Goal: Information Seeking & Learning: Learn about a topic

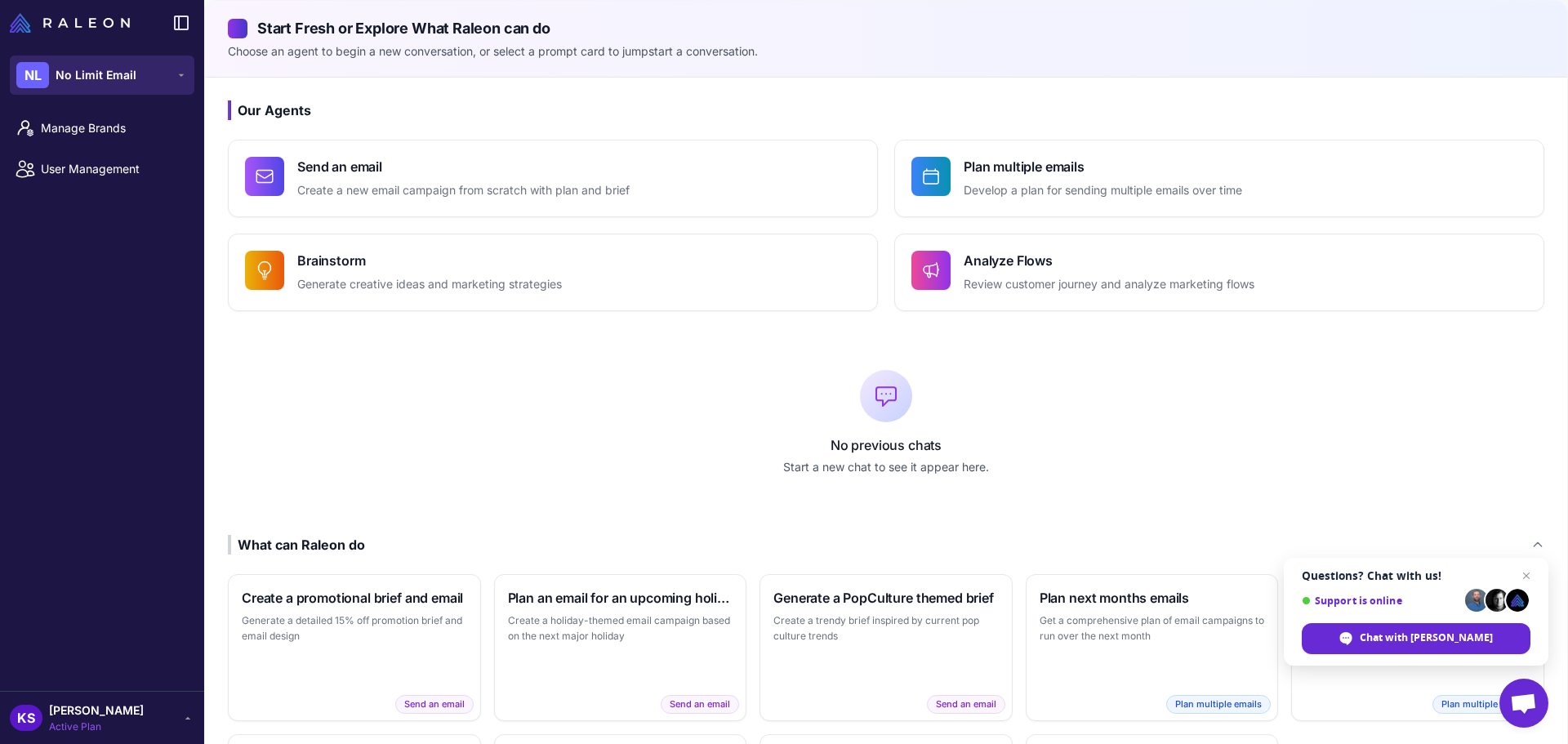
click at [56, 72] on span "No Limit Email" at bounding box center [96, 75] width 81 height 18
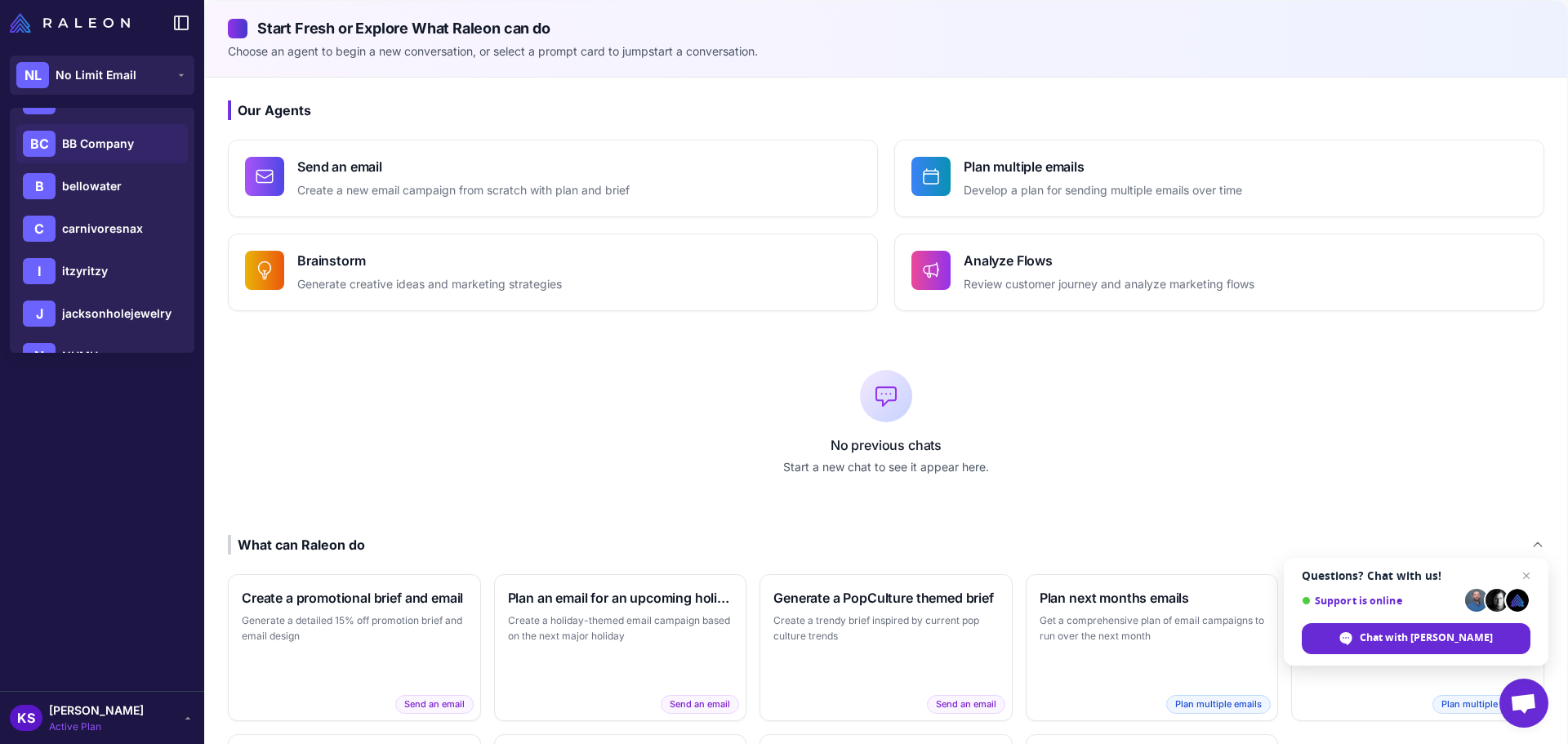
scroll to position [327, 0]
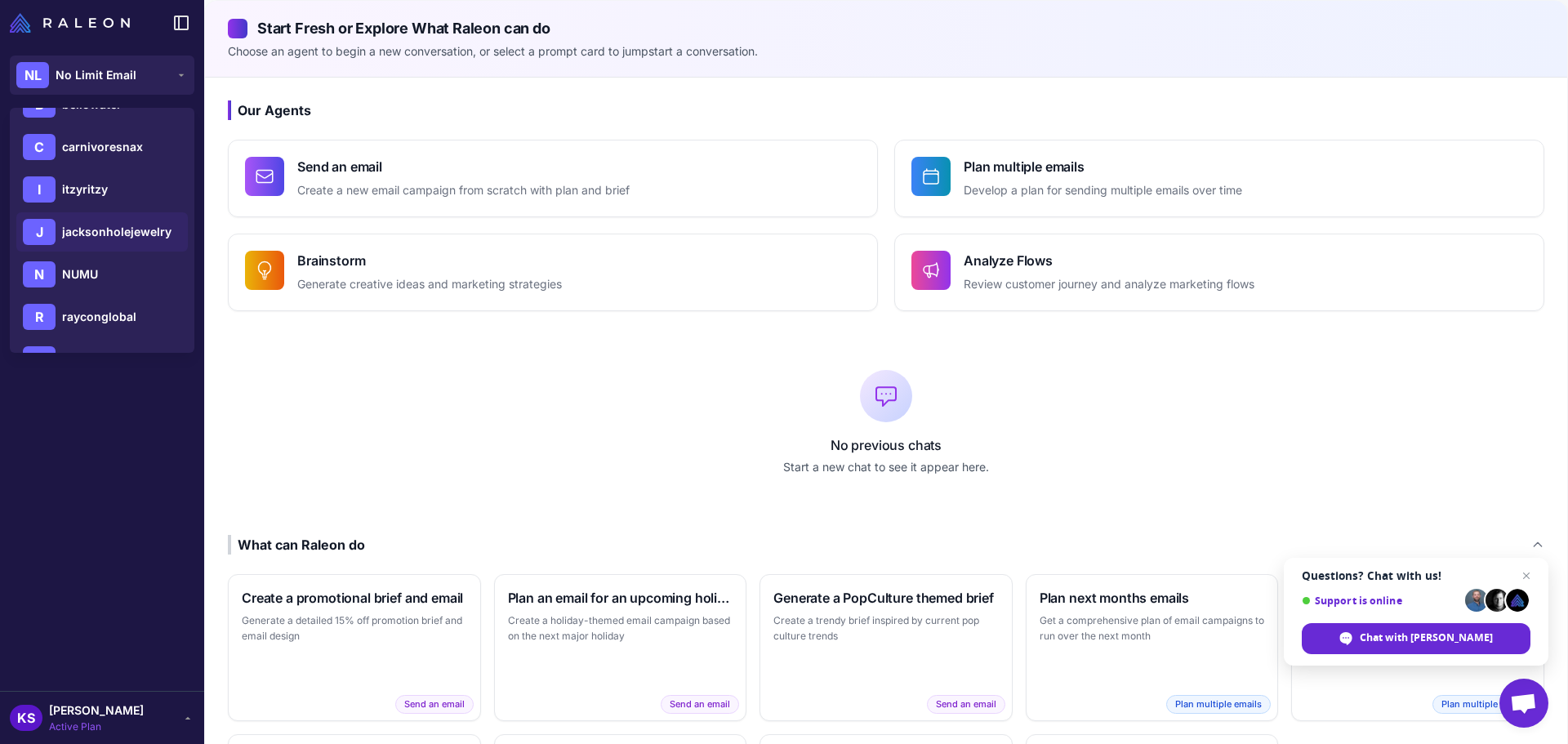
click at [105, 227] on span "jacksonholejewelry" at bounding box center [116, 232] width 109 height 18
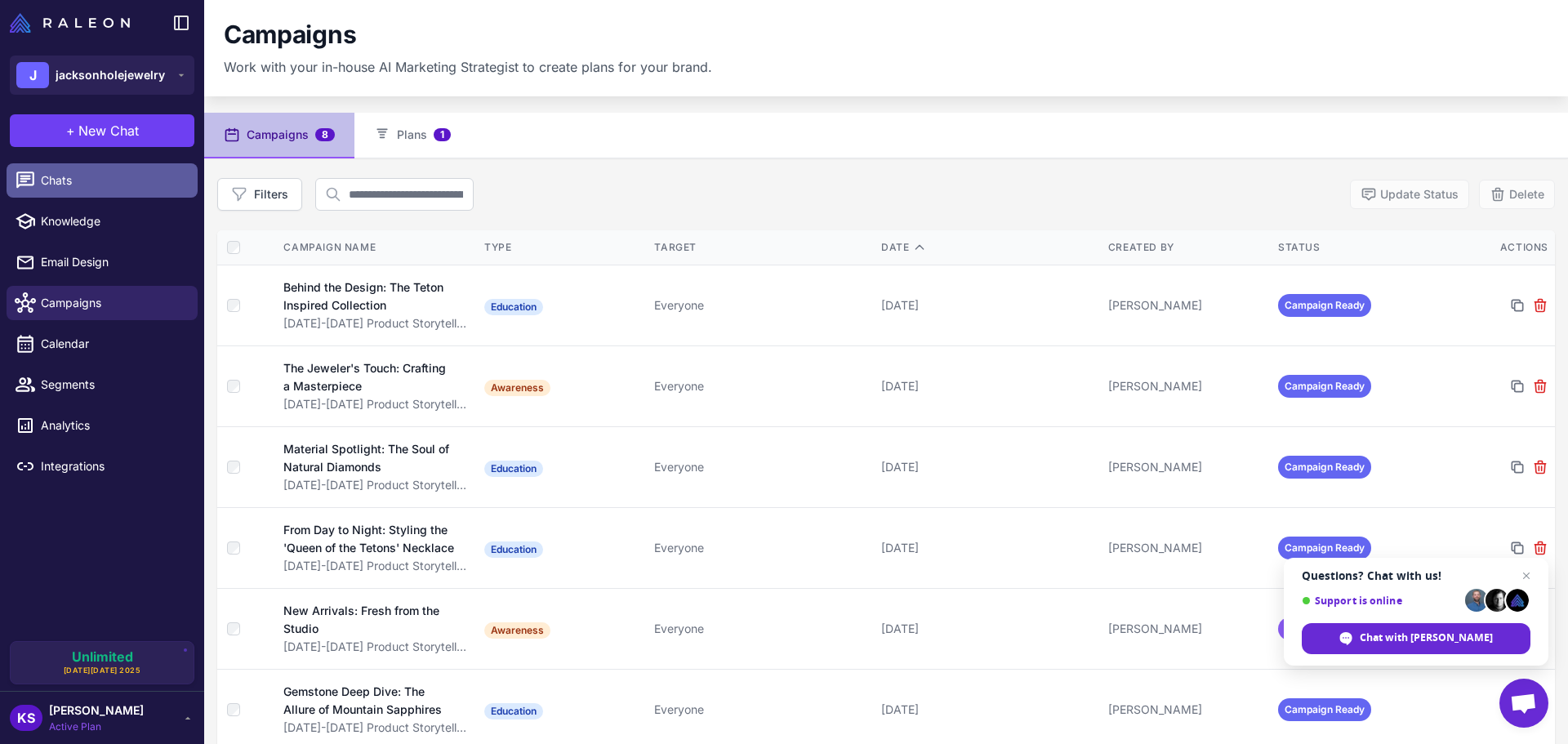
click at [82, 181] on span "Chats" at bounding box center [113, 181] width 144 height 18
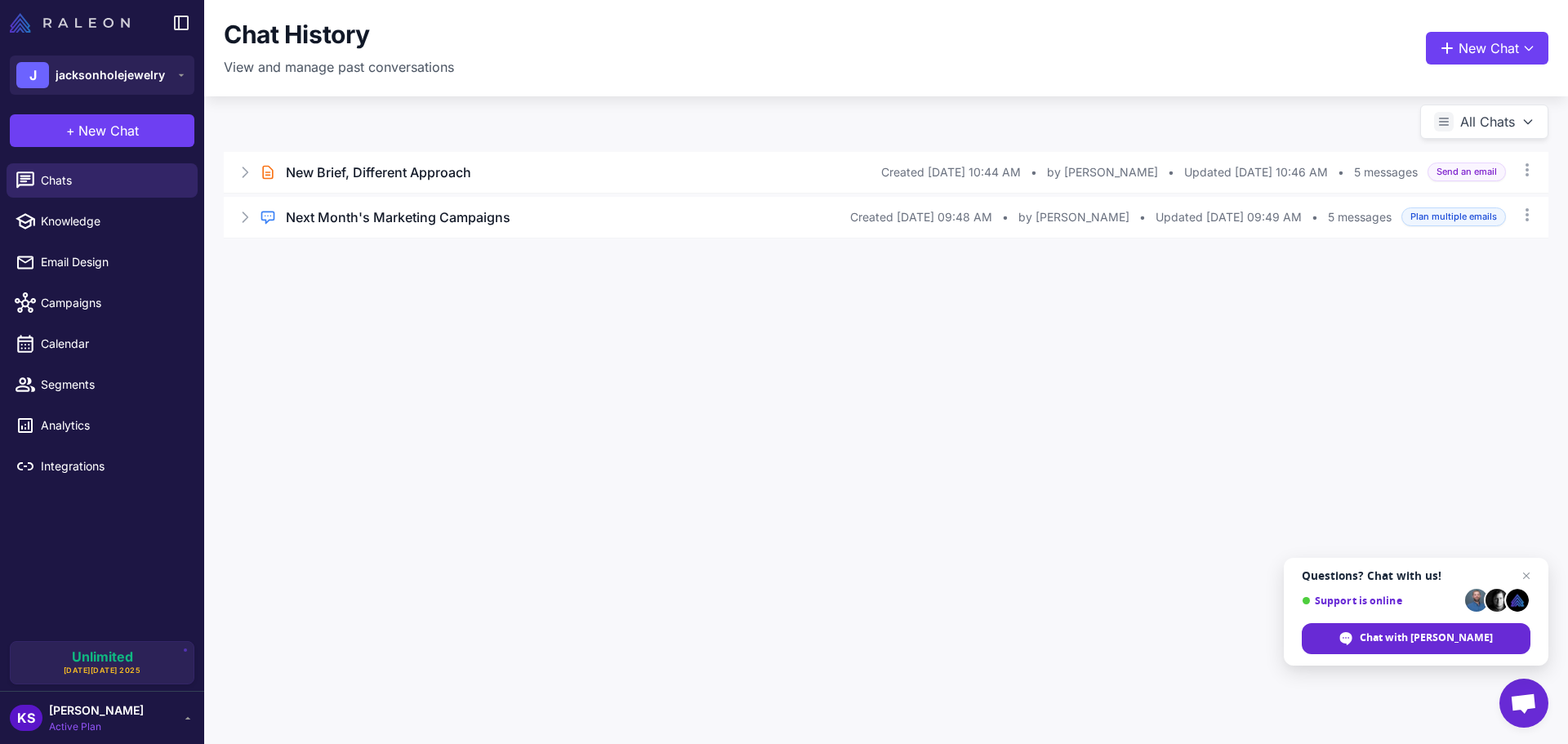
click at [17, 30] on img at bounding box center [70, 22] width 120 height 19
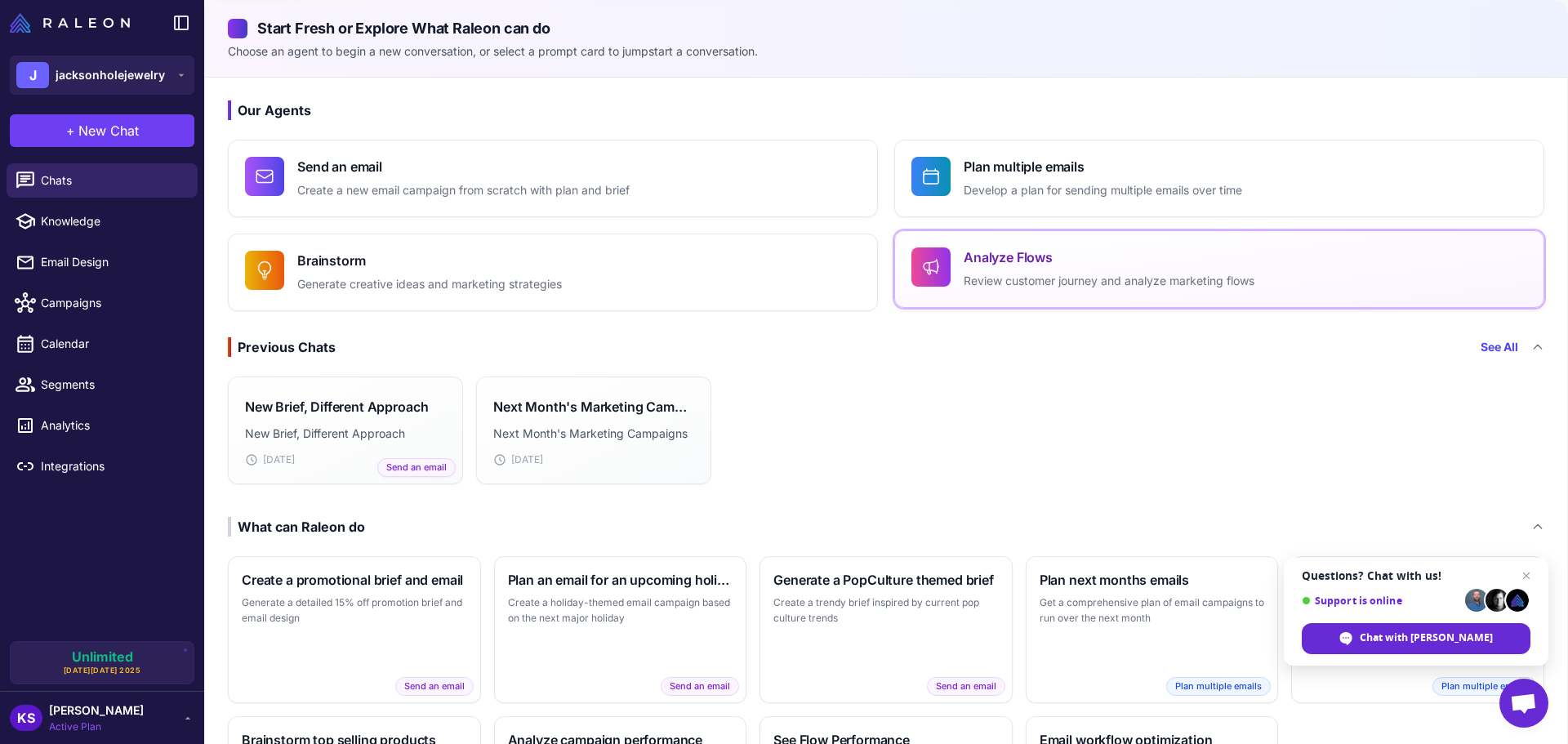
click at [1005, 294] on button "Analyze Flows Review customer journey and analyze marketing flows" at bounding box center [1219, 269] width 650 height 78
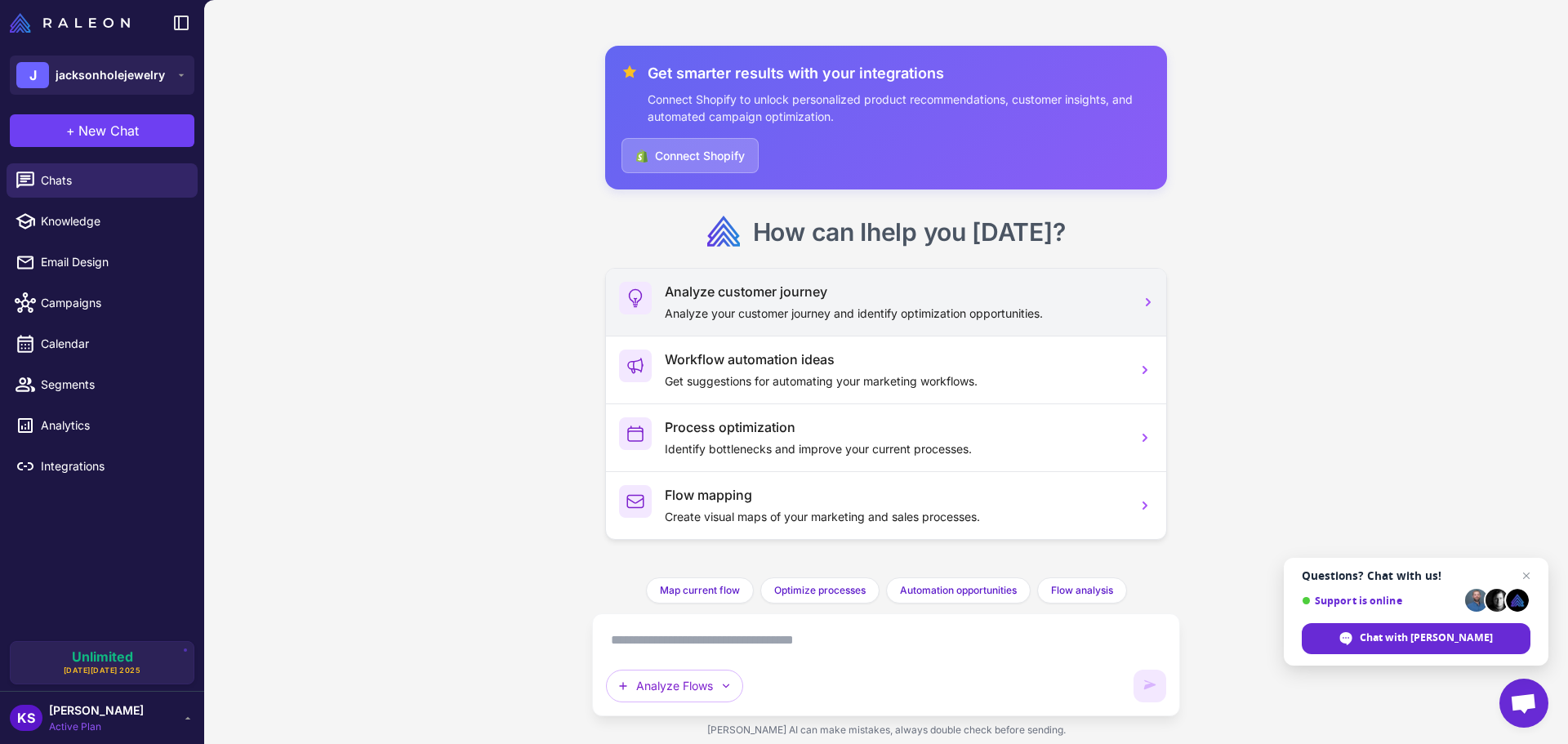
click at [802, 306] on p "Analyze your customer journey and identify optimization opportunities." at bounding box center [894, 314] width 458 height 18
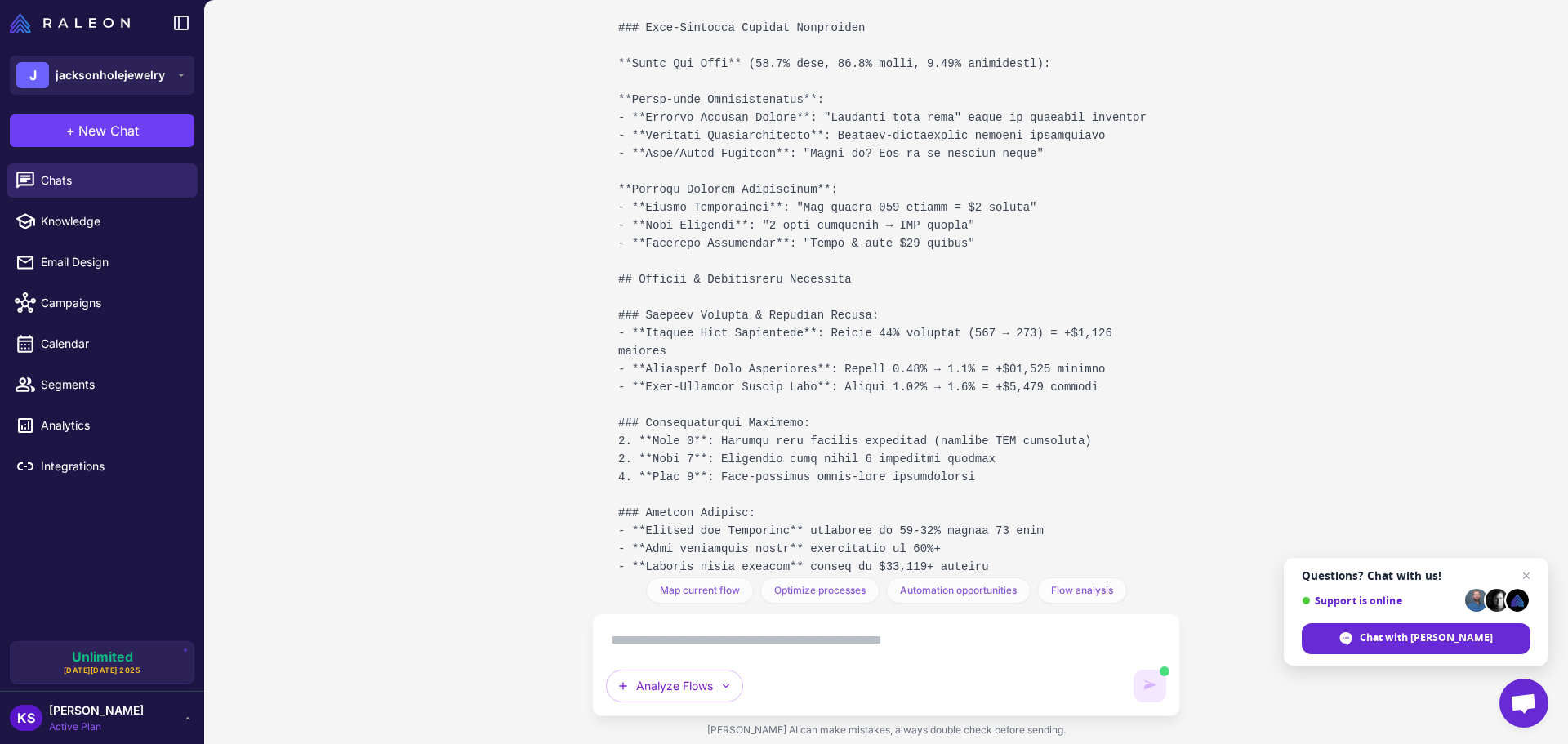
scroll to position [4325, 0]
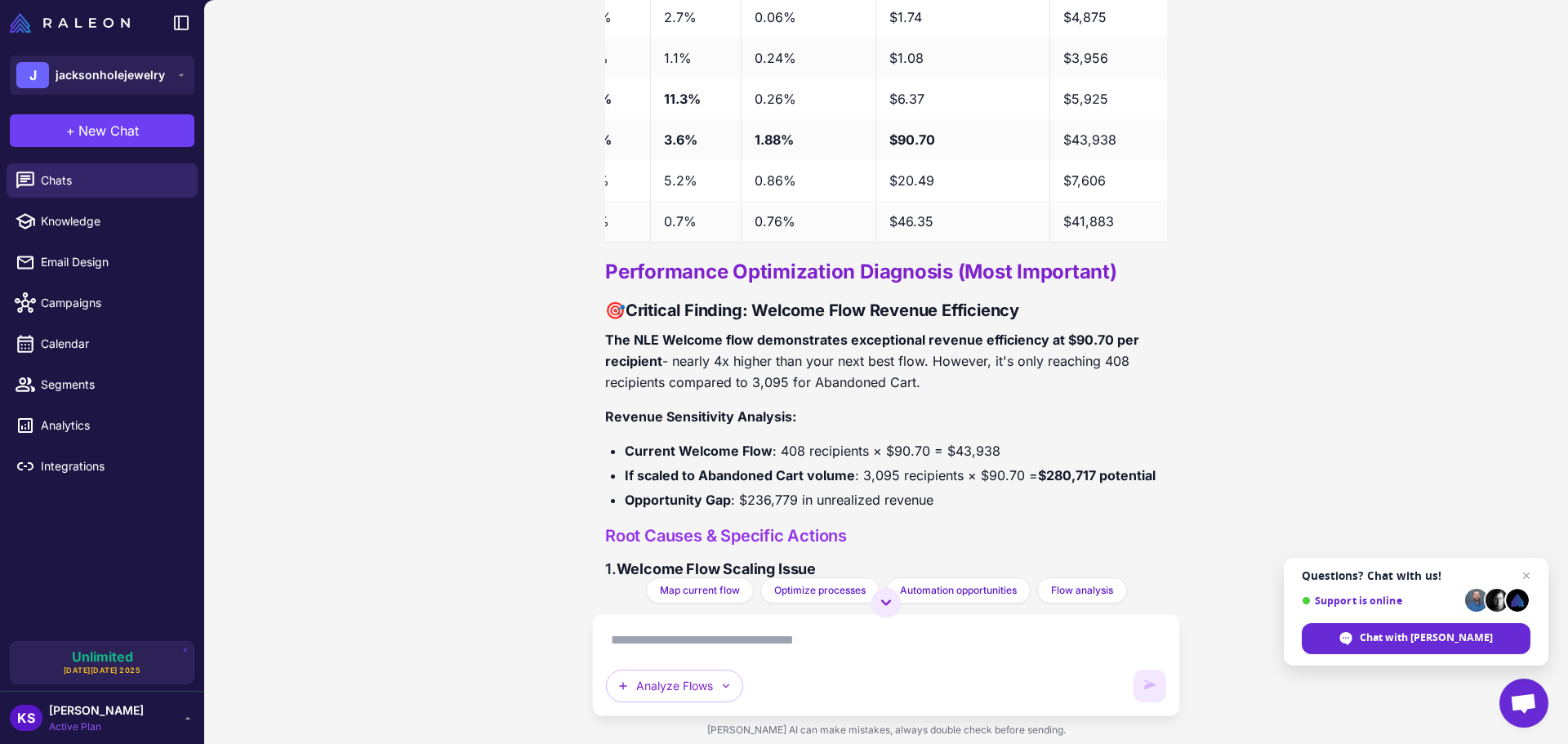
scroll to position [1875, 0]
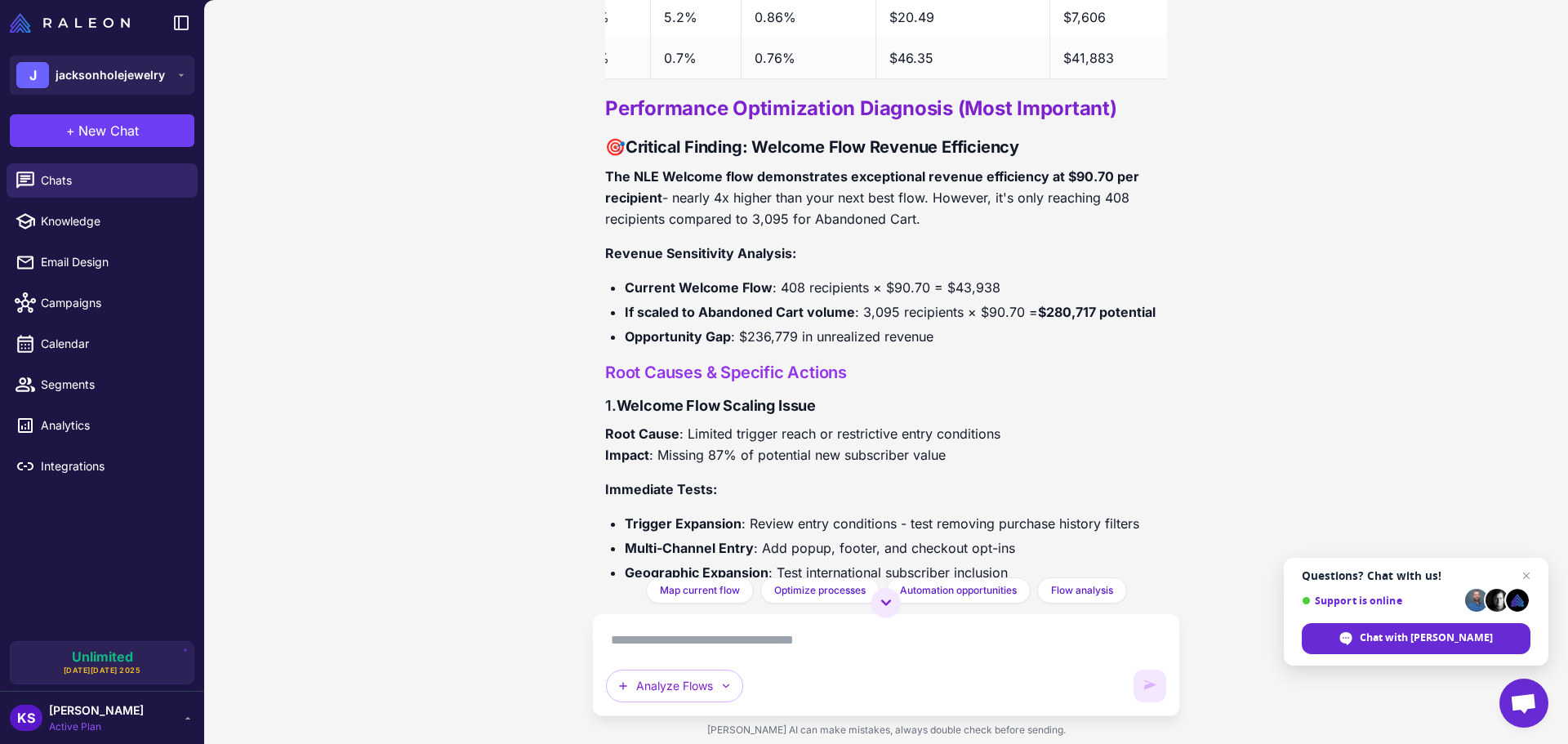
drag, startPoint x: 599, startPoint y: 187, endPoint x: 920, endPoint y: 230, distance: 323.9
click at [920, 230] on div "Get smarter results with your integrations Connect Shopify to unlock personaliz…" at bounding box center [886, 289] width 588 height 578
drag, startPoint x: 775, startPoint y: 298, endPoint x: 859, endPoint y: 301, distance: 84.1
click at [859, 298] on li "Current Welcome Flow : 408 recipients × $90.70 = $43,938" at bounding box center [895, 287] width 542 height 21
drag, startPoint x: 737, startPoint y: 353, endPoint x: 980, endPoint y: 353, distance: 243.0
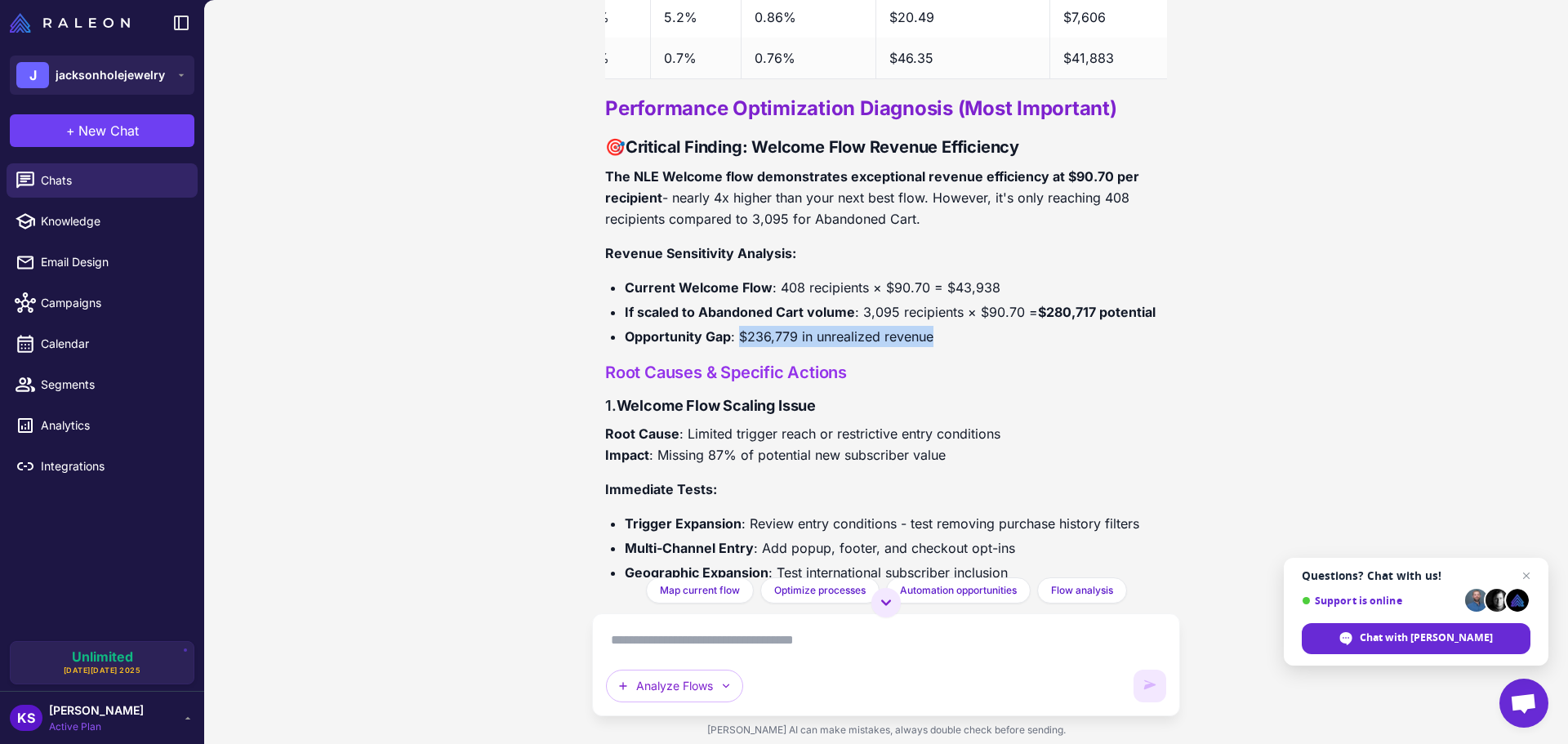
click at [980, 347] on li "Opportunity Gap : $236,779 in unrealized revenue" at bounding box center [895, 336] width 542 height 21
drag, startPoint x: 627, startPoint y: 350, endPoint x: 941, endPoint y: 350, distance: 314.0
click at [941, 347] on li "Opportunity Gap : $236,779 in unrealized revenue" at bounding box center [895, 336] width 542 height 21
drag, startPoint x: 776, startPoint y: 304, endPoint x: 960, endPoint y: 309, distance: 184.1
click at [960, 298] on li "Current Welcome Flow : 408 recipients × $90.70 = $43,938" at bounding box center [895, 287] width 542 height 21
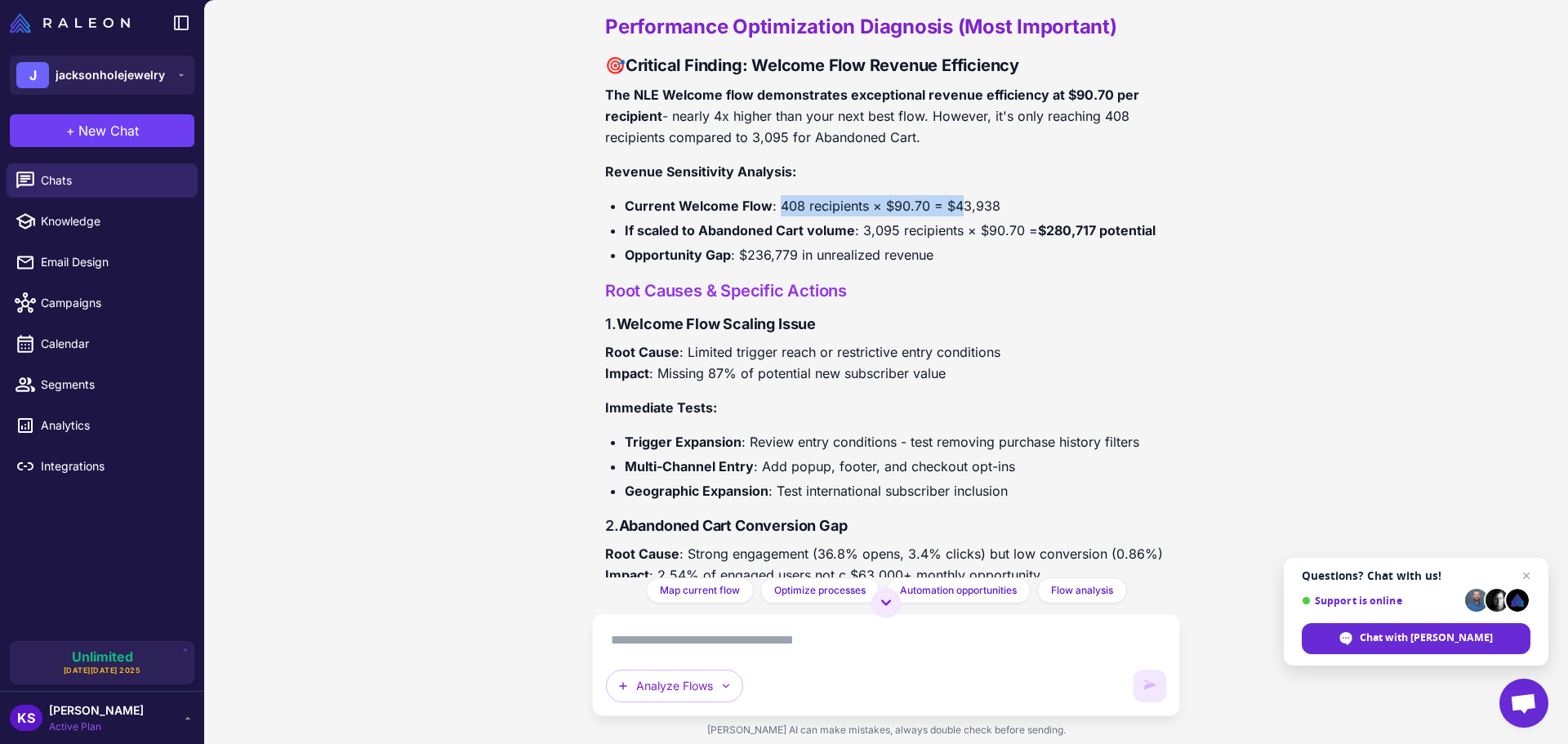
scroll to position [2038, 0]
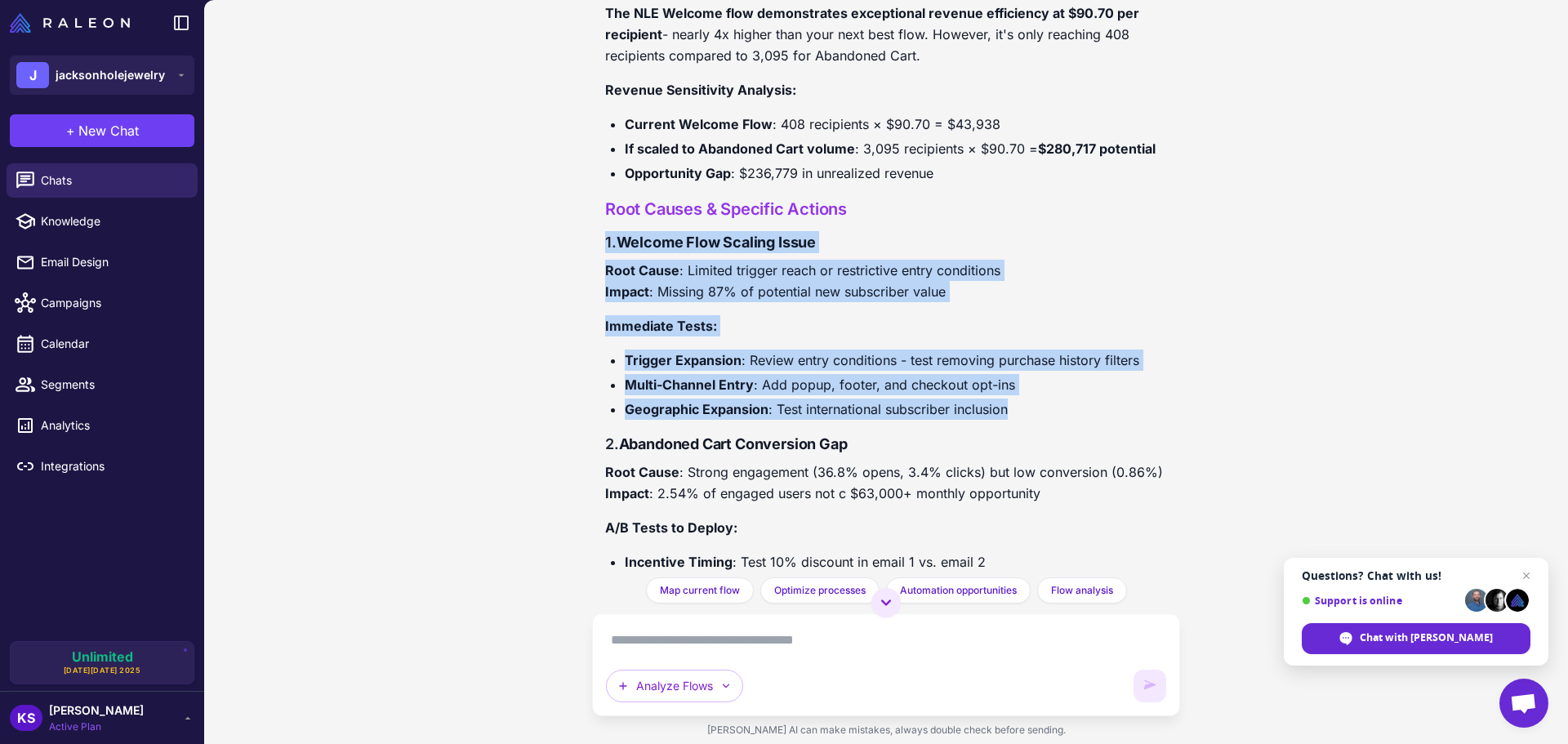
drag, startPoint x: 592, startPoint y: 259, endPoint x: 1044, endPoint y: 416, distance: 478.5
click at [1043, 420] on div "Get smarter results with your integrations Connect Shopify to unlock personaliz…" at bounding box center [886, 289] width 588 height 578
click at [734, 277] on p "Root Cause : Limited trigger reach or restrictive entry conditions Impact : Mis…" at bounding box center [886, 281] width 562 height 42
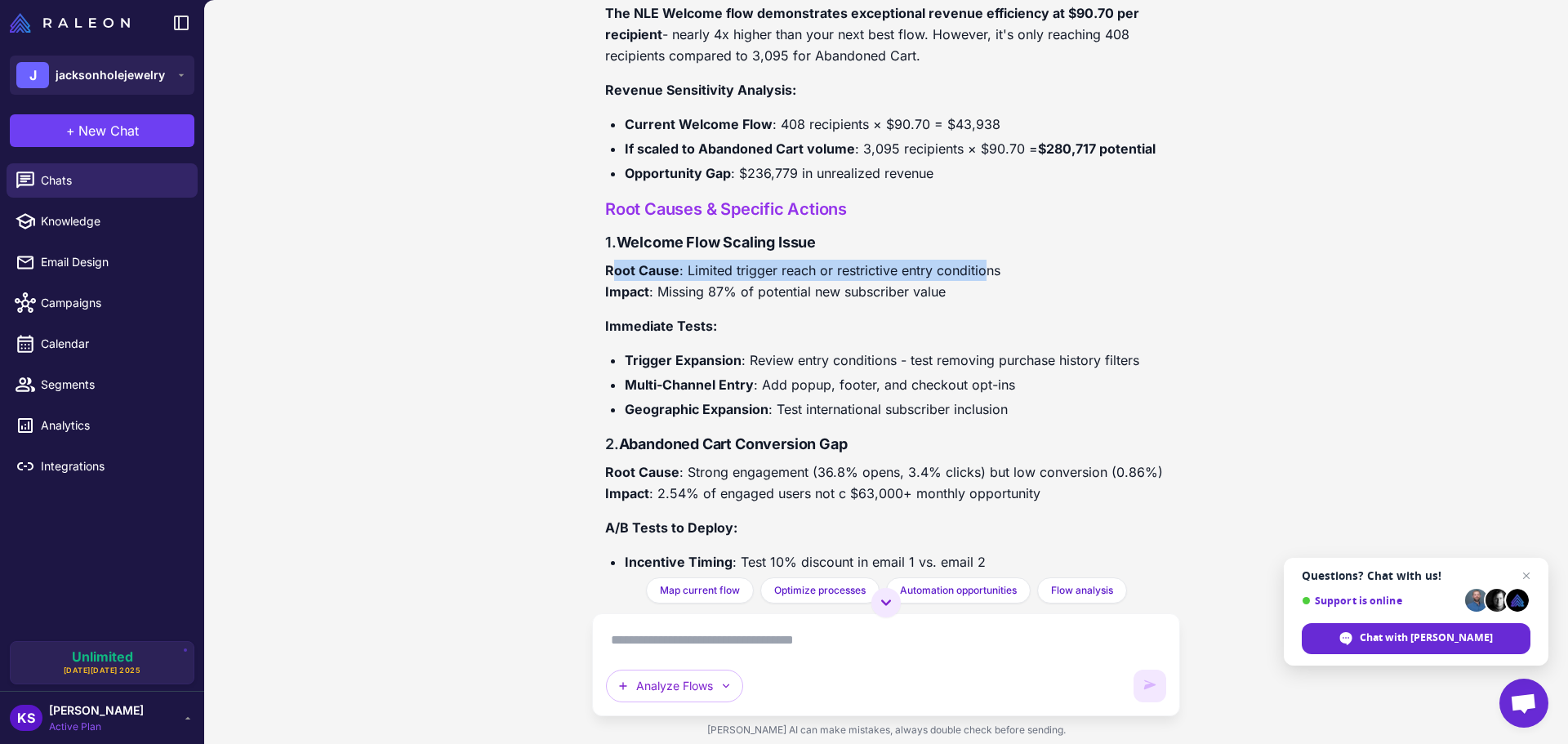
drag, startPoint x: 610, startPoint y: 277, endPoint x: 987, endPoint y: 284, distance: 377.1
click at [987, 284] on p "Root Cause : Limited trigger reach or restrictive entry conditions Impact : Mis…" at bounding box center [886, 281] width 562 height 42
click at [825, 294] on p "Root Cause : Limited trigger reach or restrictive entry conditions Impact : Mis…" at bounding box center [886, 281] width 562 height 42
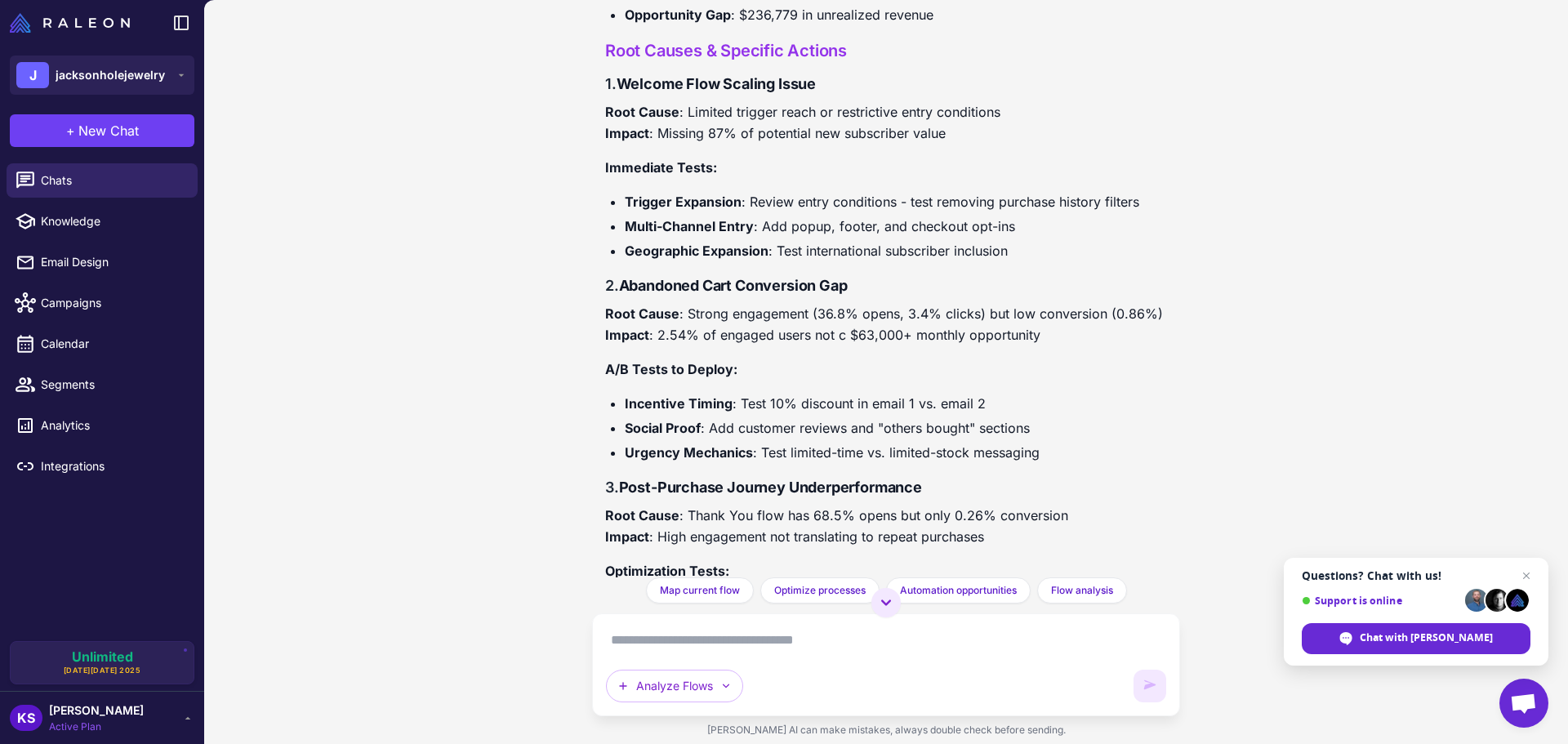
scroll to position [2202, 0]
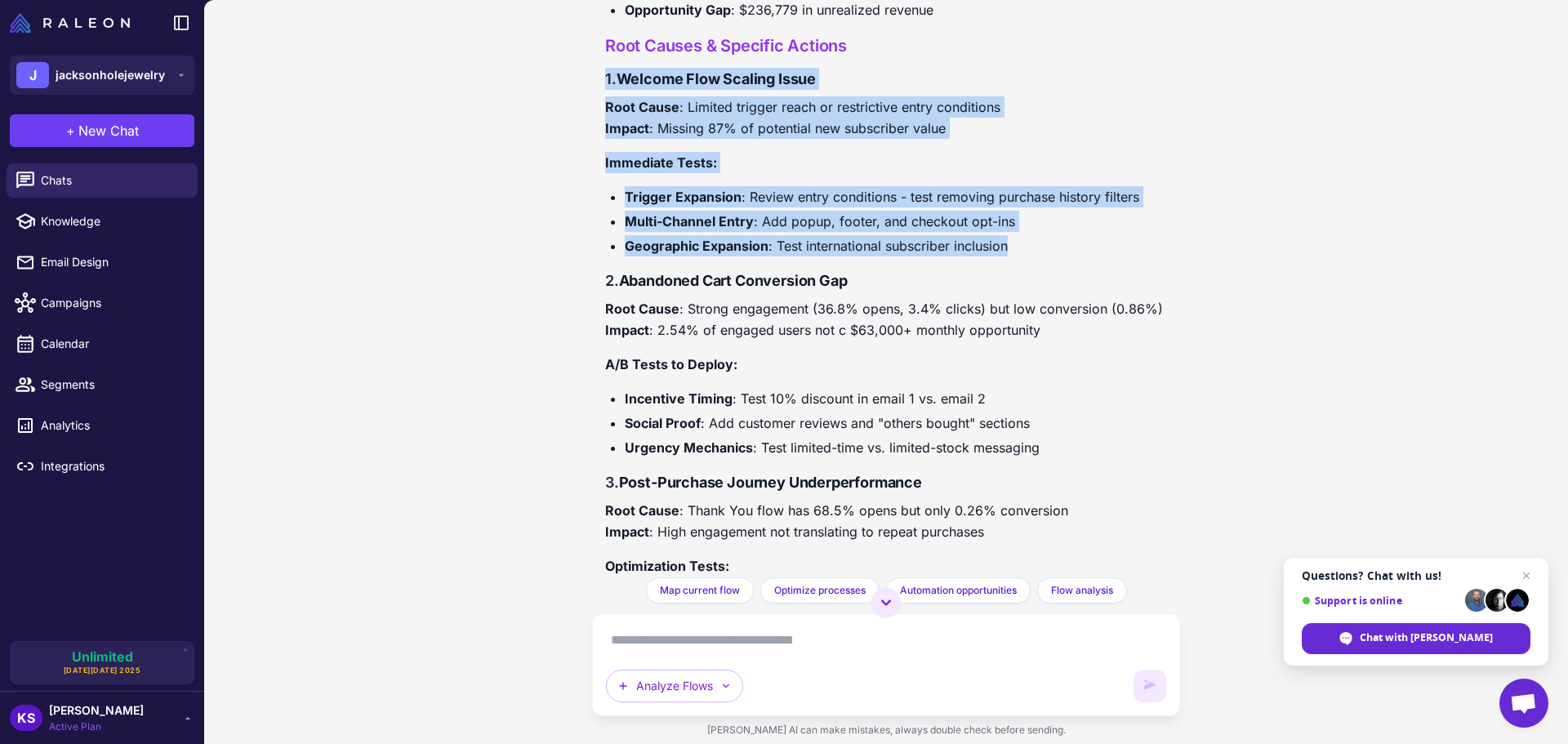
drag, startPoint x: 588, startPoint y: 87, endPoint x: 1033, endPoint y: 250, distance: 473.9
click at [1033, 250] on div "Get smarter results with your integrations Connect Shopify to unlock personaliz…" at bounding box center [886, 372] width 1364 height 744
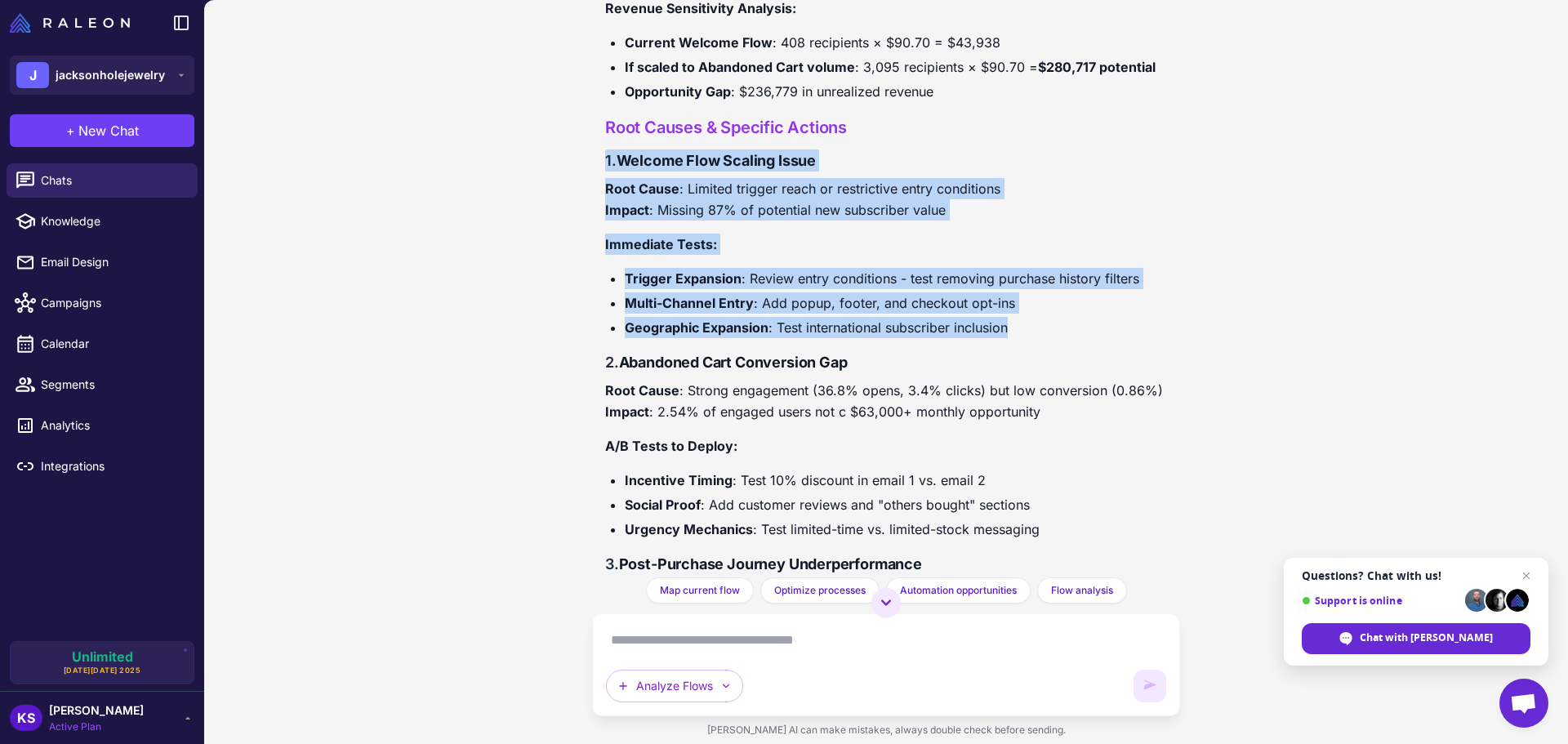
click at [785, 217] on p "Root Cause : Limited trigger reach or restrictive entry conditions Impact : Mis…" at bounding box center [886, 199] width 562 height 42
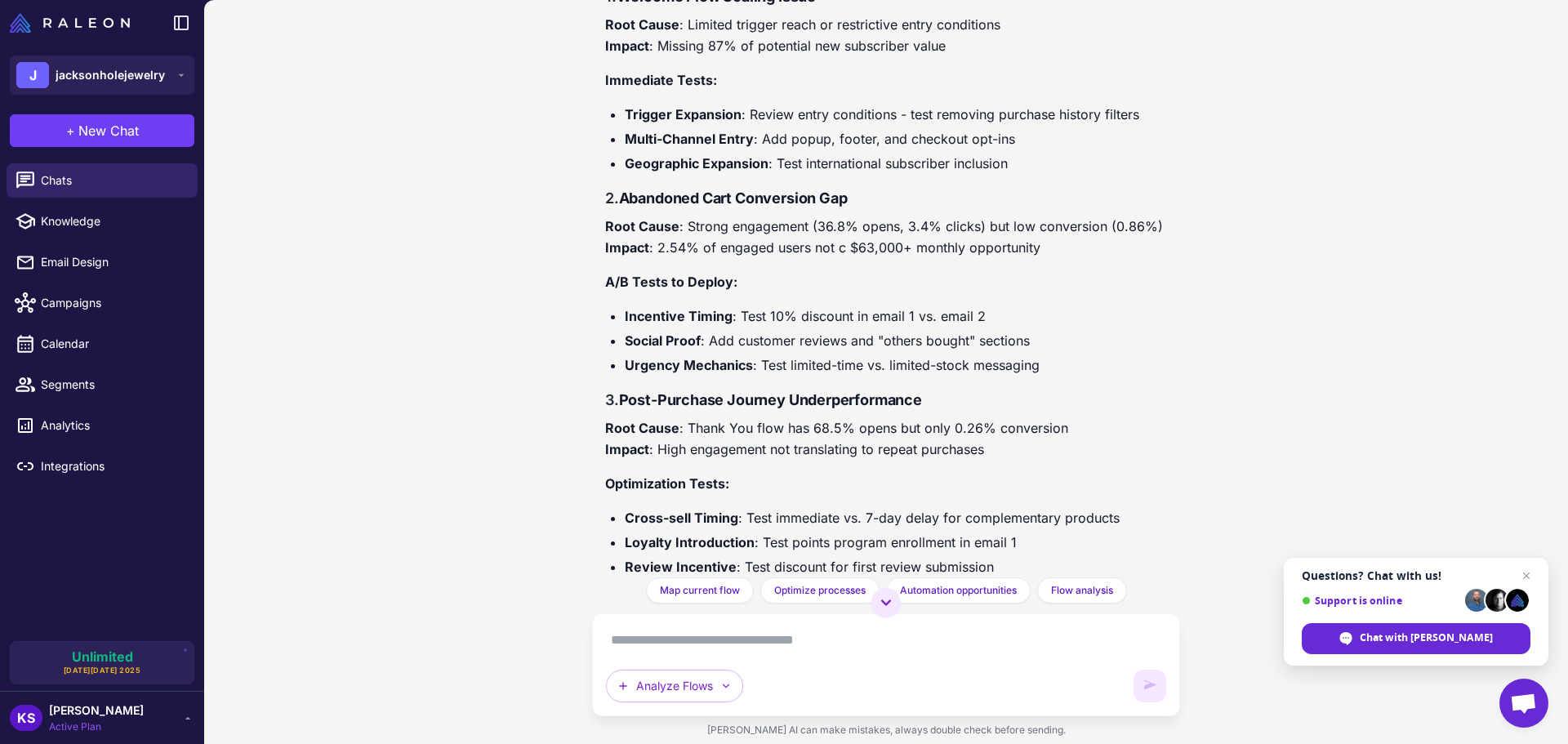
scroll to position [2283, 0]
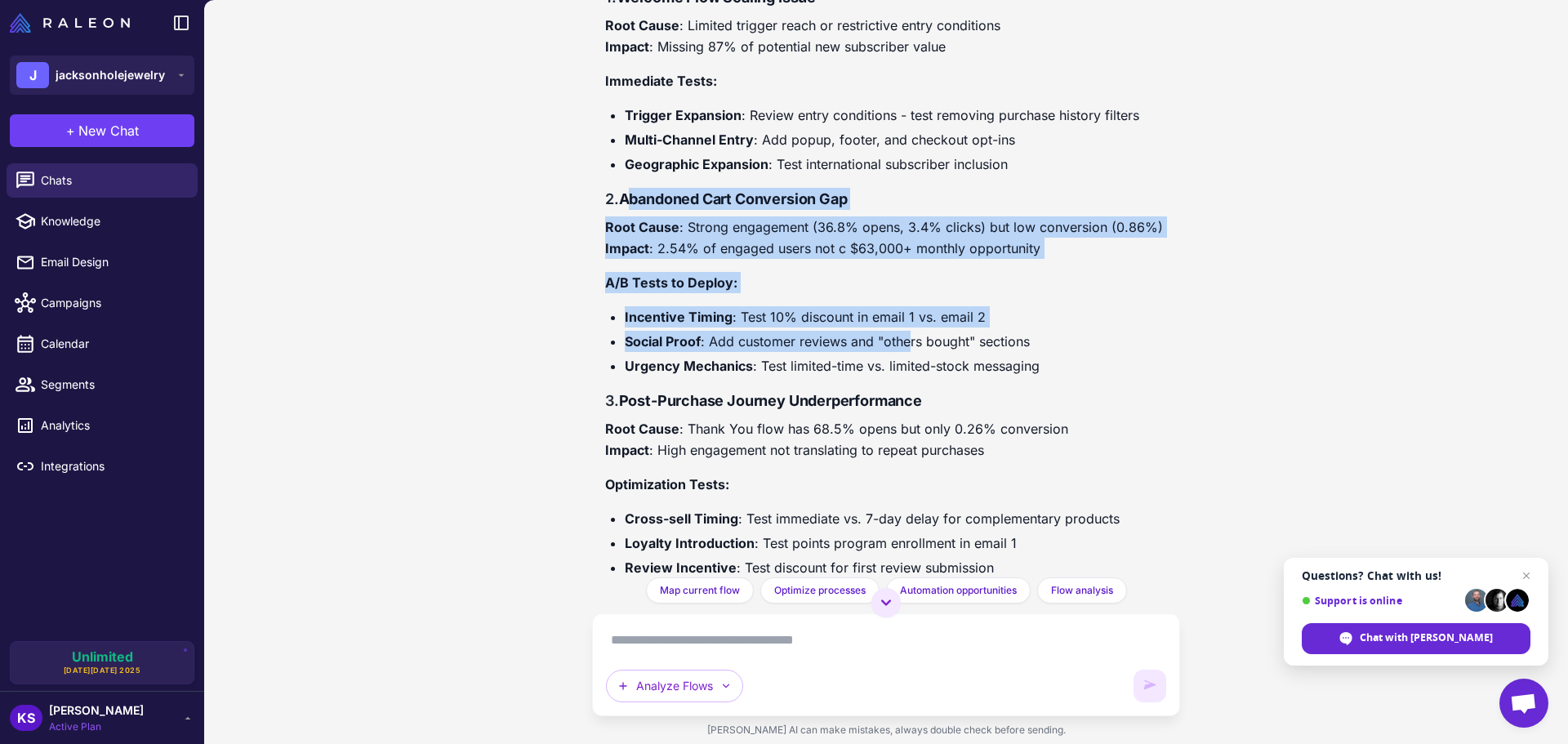
drag, startPoint x: 636, startPoint y: 218, endPoint x: 910, endPoint y: 362, distance: 309.5
click at [910, 362] on div "Customer Journey Analysis & Optimization Report Analysis Period: Last 90 Days (…" at bounding box center [886, 726] width 562 height 3737
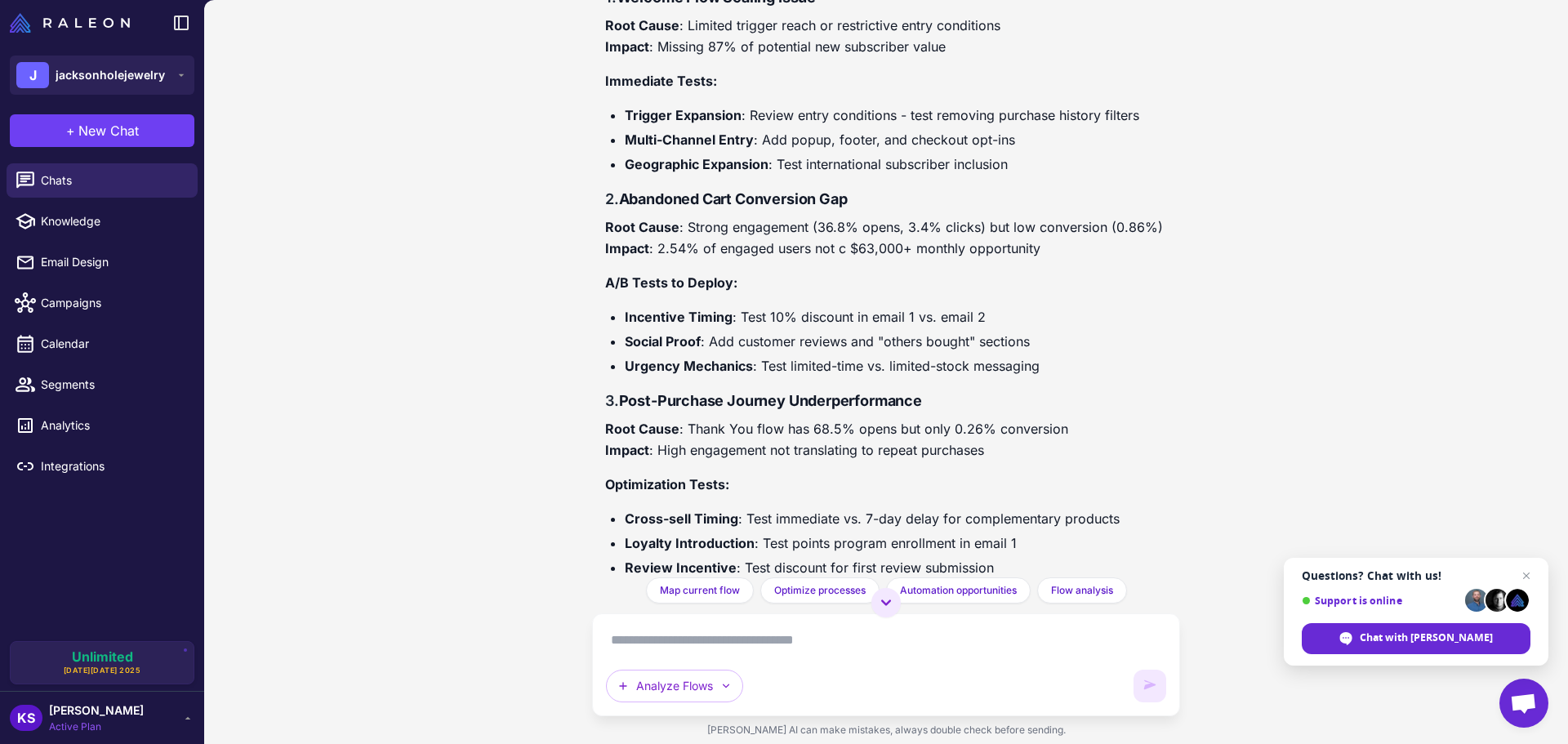
click at [916, 352] on li "Social Proof : Add customer reviews and "others bought" sections" at bounding box center [895, 341] width 542 height 21
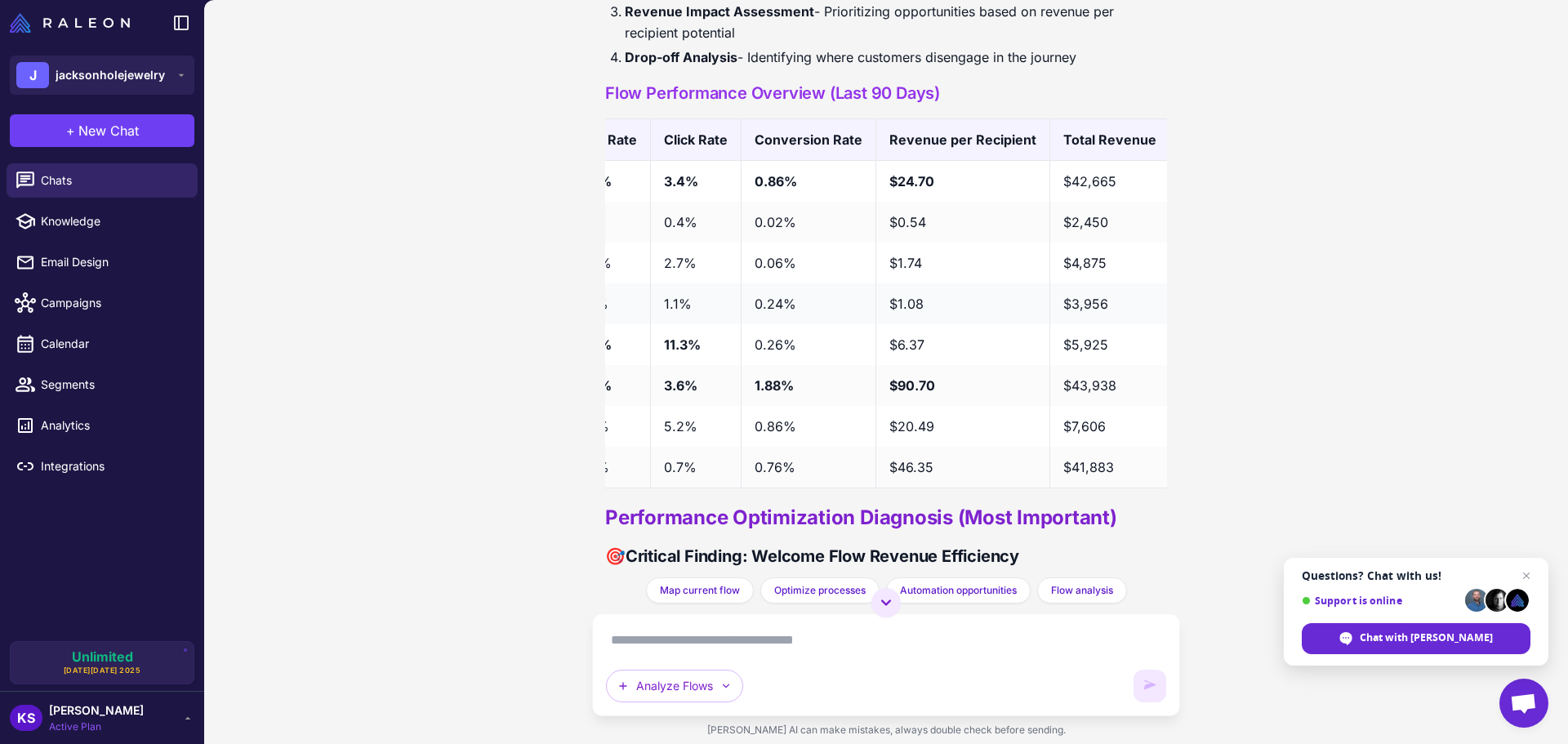
scroll to position [1466, 0]
